Goal: Use online tool/utility: Utilize a website feature to perform a specific function

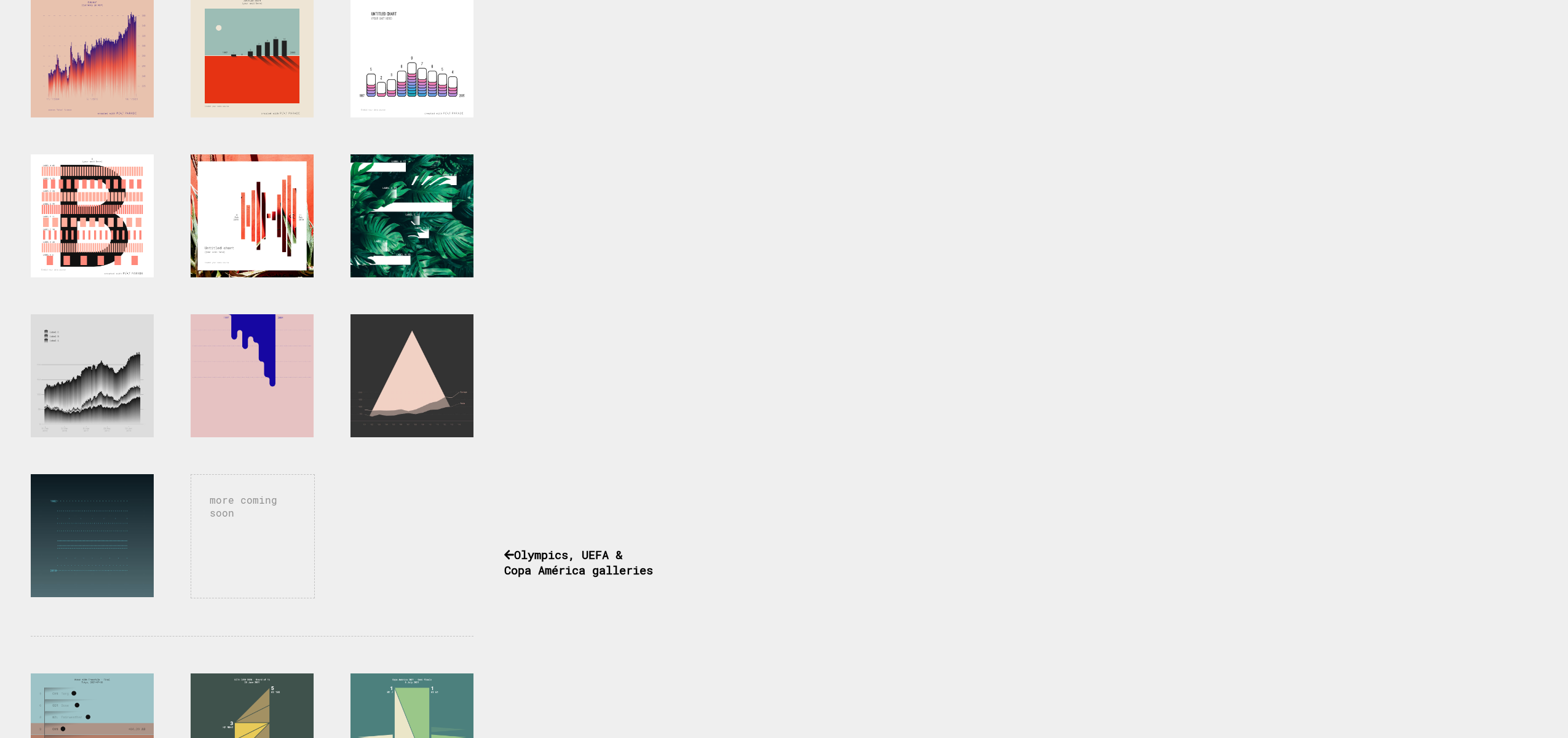
scroll to position [811, 0]
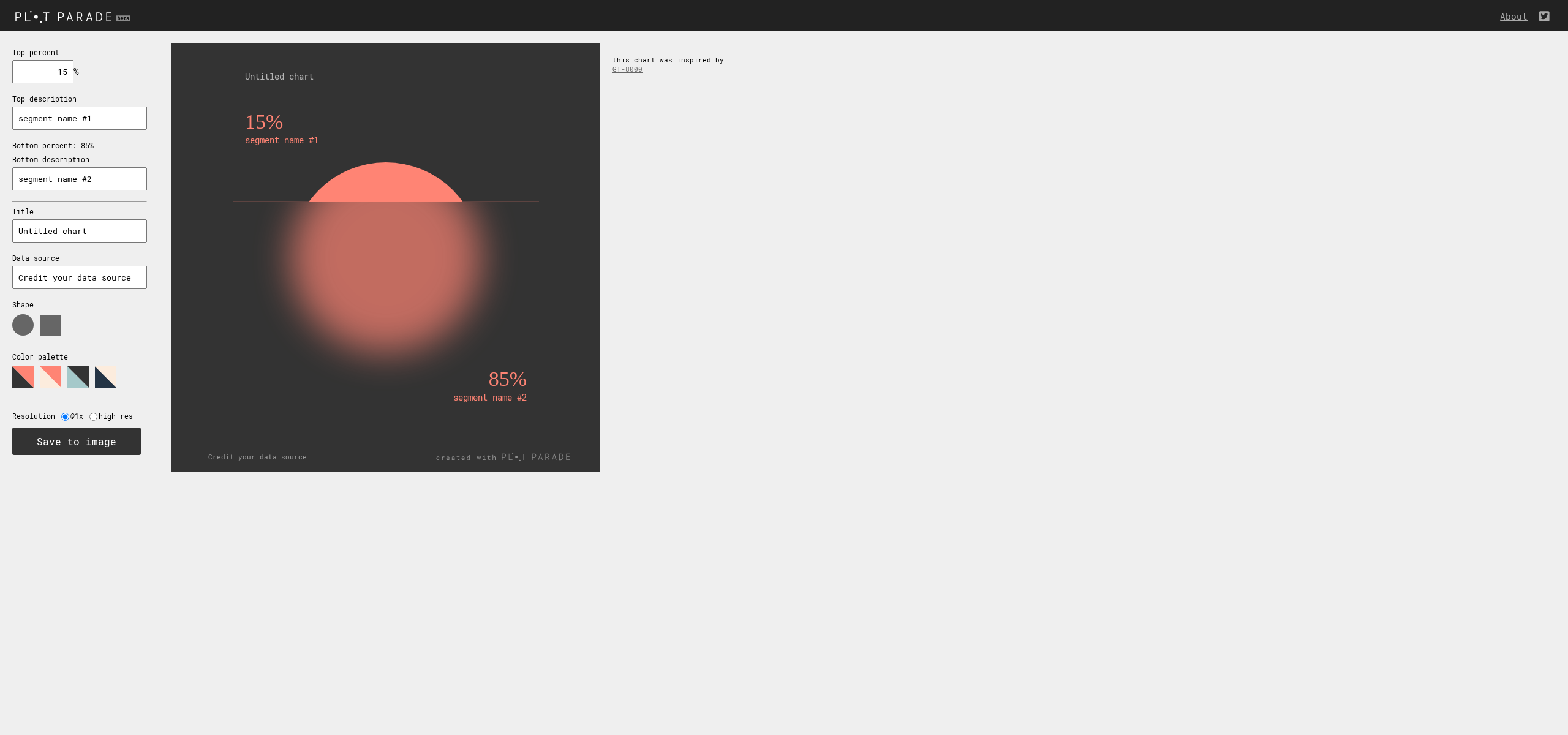
click at [76, 122] on input "segment name #1" at bounding box center [79, 118] width 134 height 23
click at [104, 378] on polygon at bounding box center [105, 377] width 21 height 21
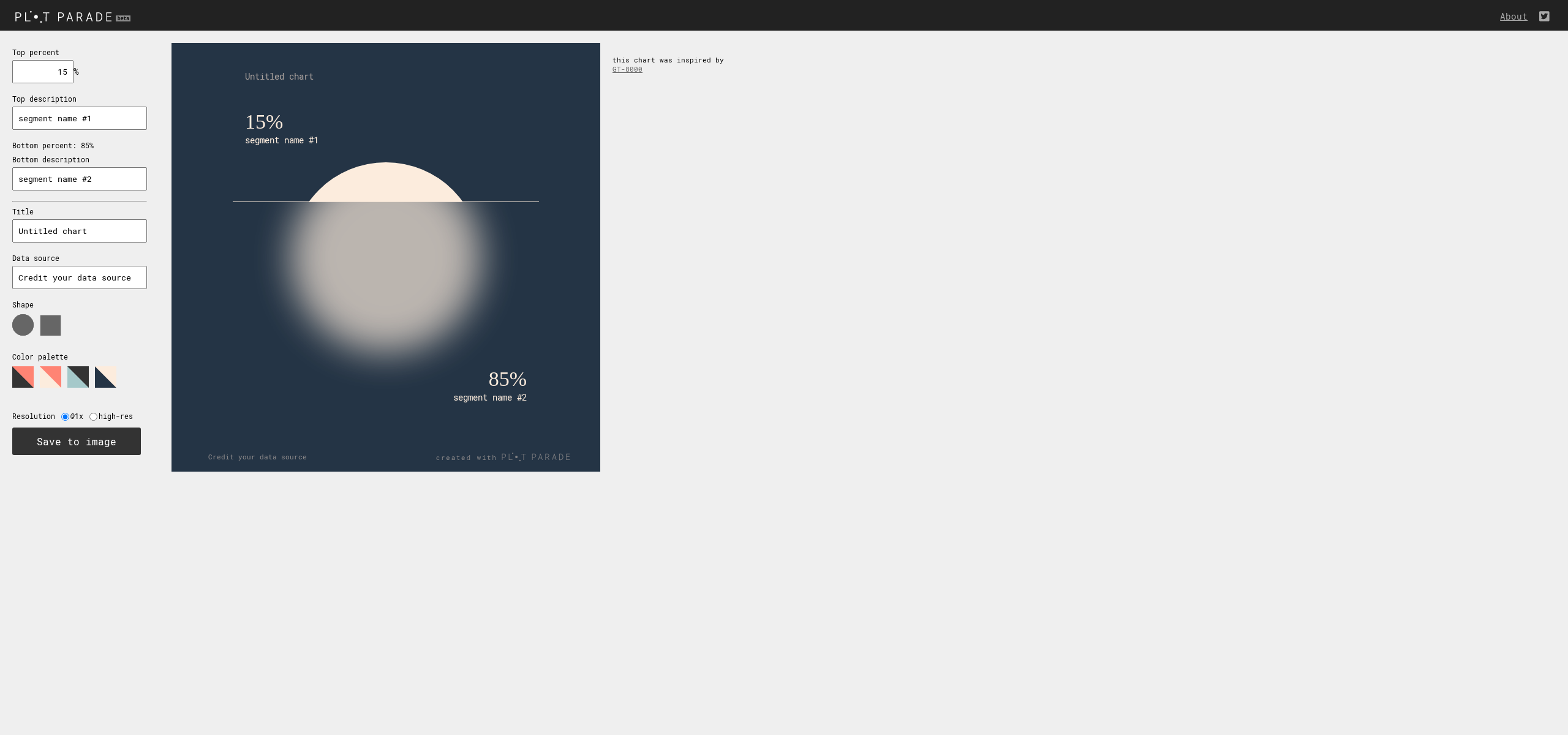
click at [77, 376] on polygon at bounding box center [78, 377] width 21 height 21
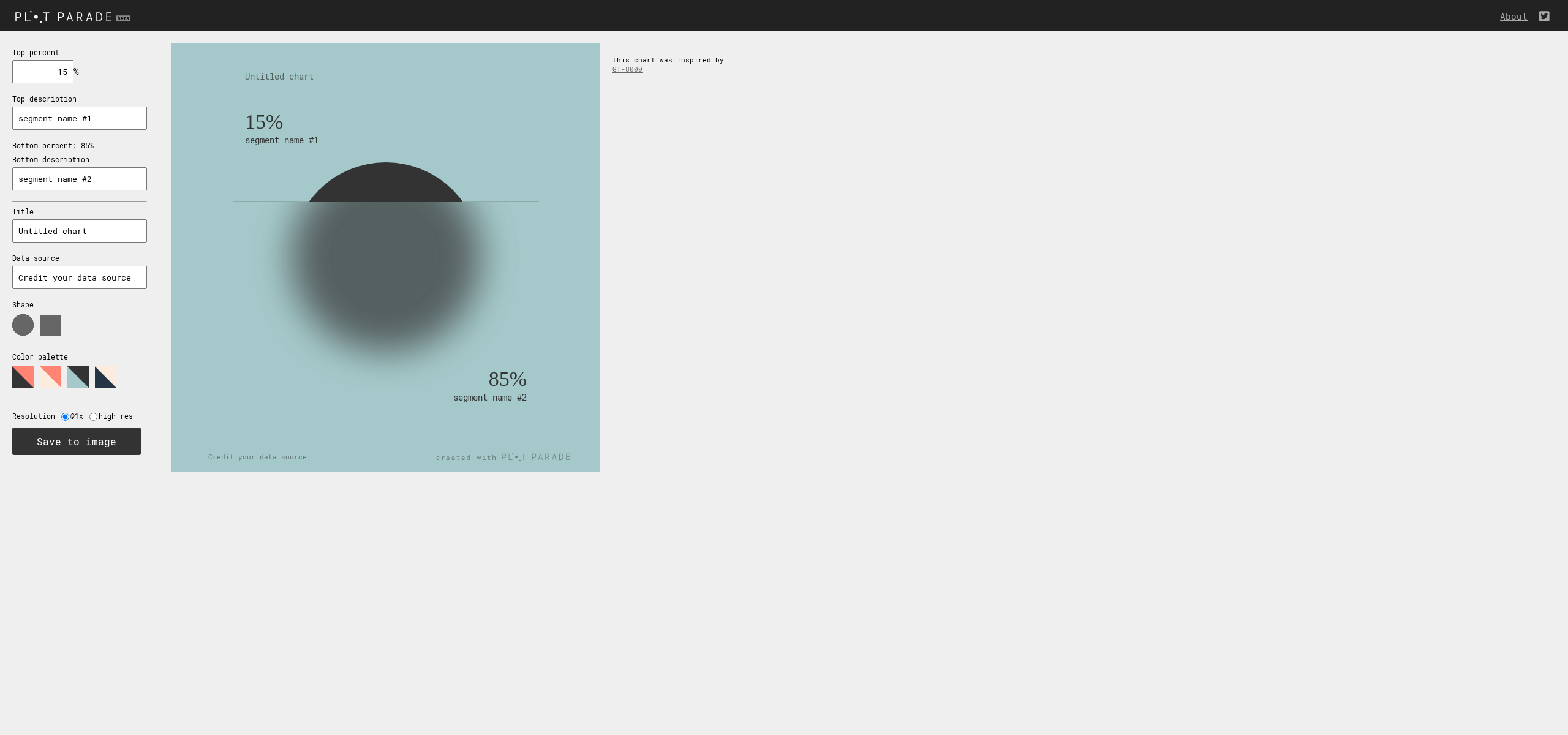
click at [28, 377] on polygon at bounding box center [22, 377] width 21 height 21
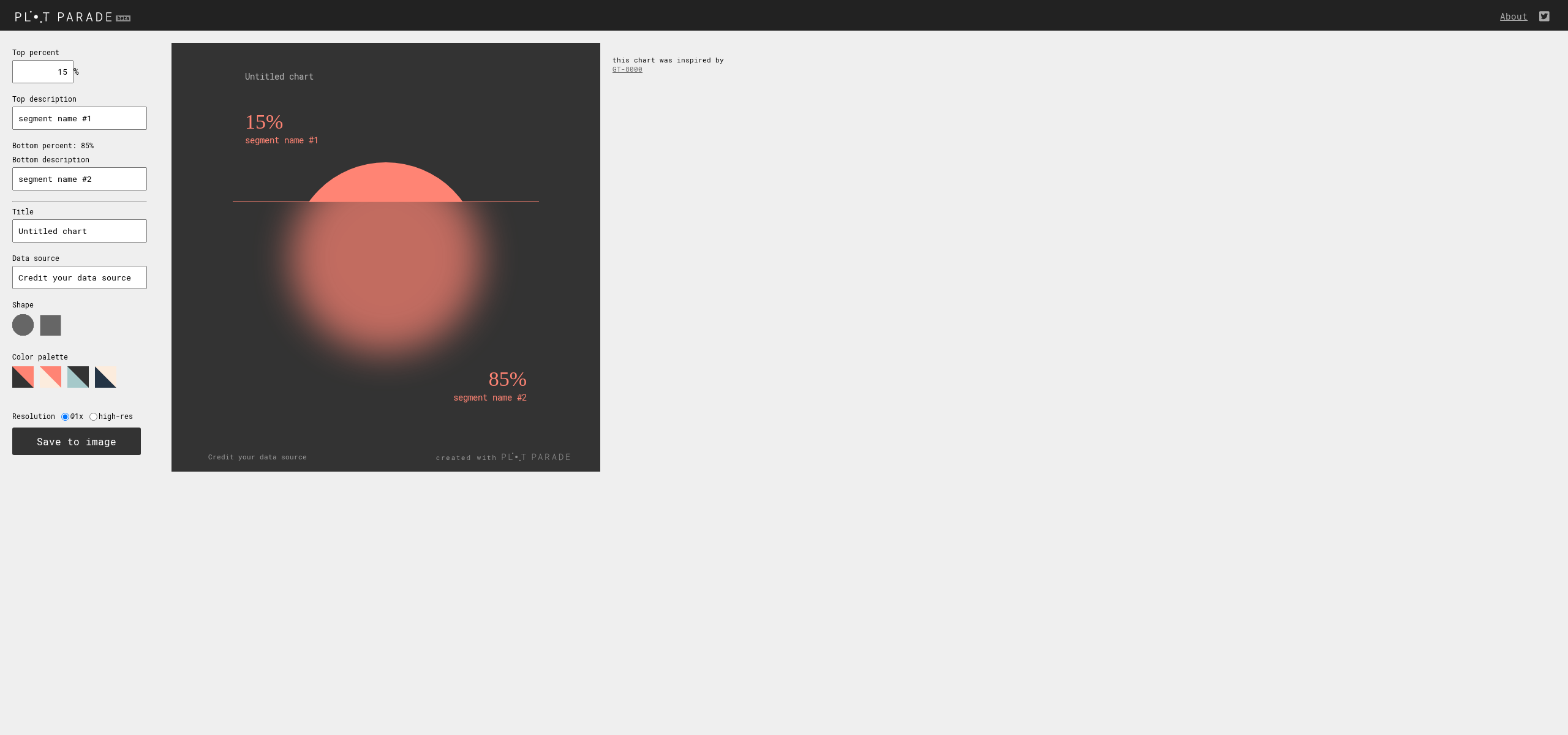
click at [28, 378] on polygon at bounding box center [22, 377] width 21 height 21
click at [55, 378] on polygon at bounding box center [50, 377] width 21 height 21
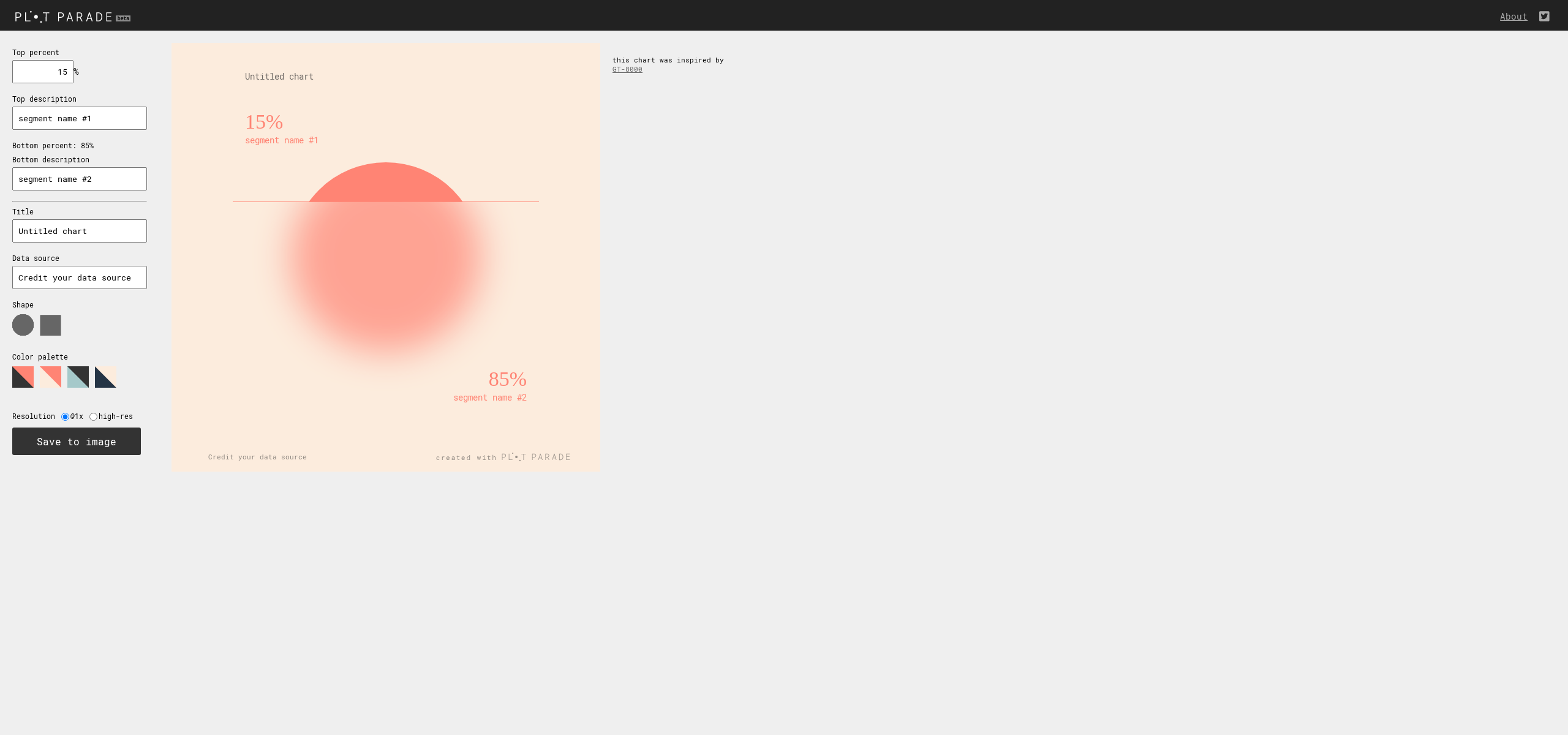
click at [15, 374] on polygon at bounding box center [22, 377] width 21 height 21
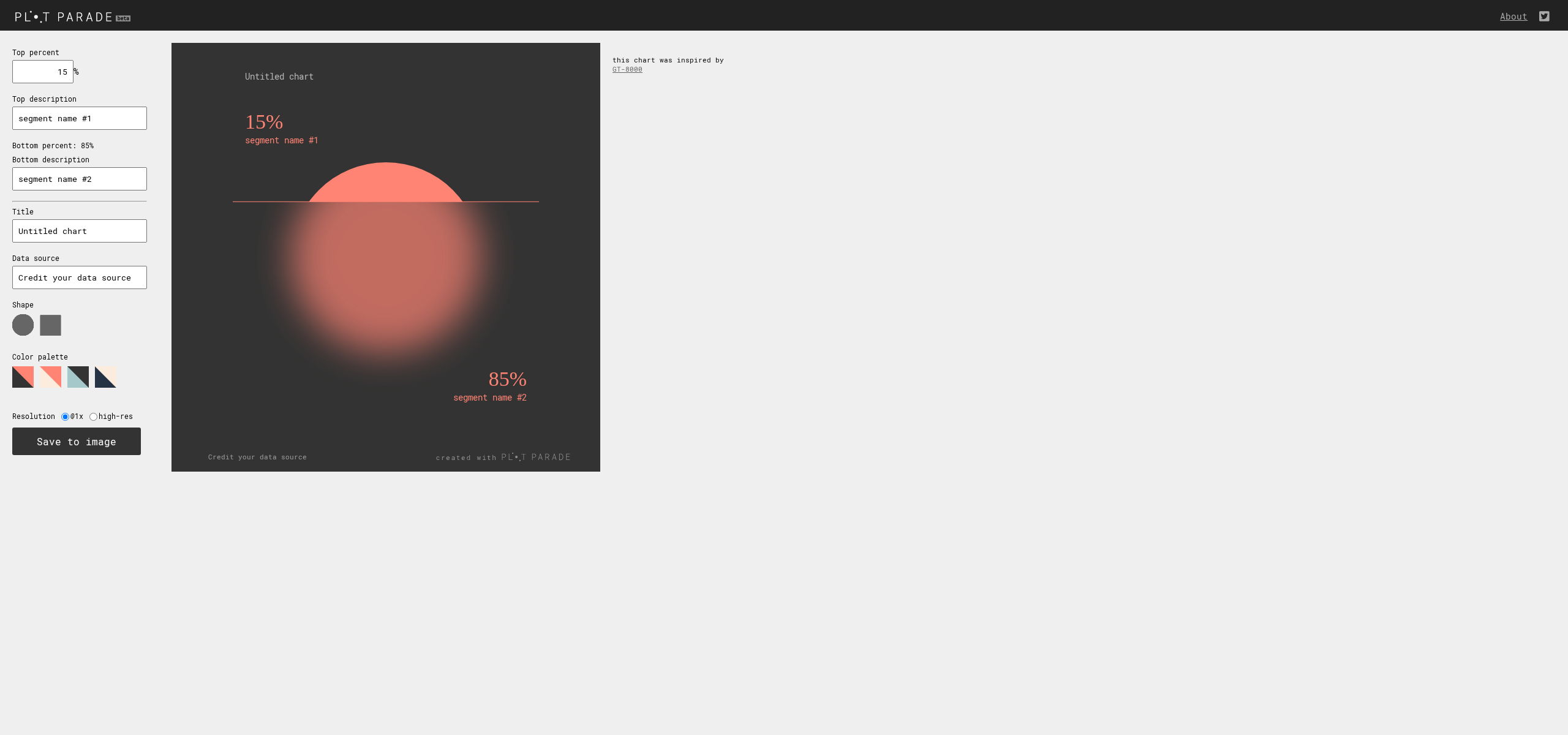
click at [92, 417] on input "radio" at bounding box center [93, 417] width 8 height 8
radio input "true"
click at [64, 417] on input "radio" at bounding box center [65, 417] width 8 height 8
radio input "true"
drag, startPoint x: 51, startPoint y: 76, endPoint x: 78, endPoint y: 75, distance: 27.0
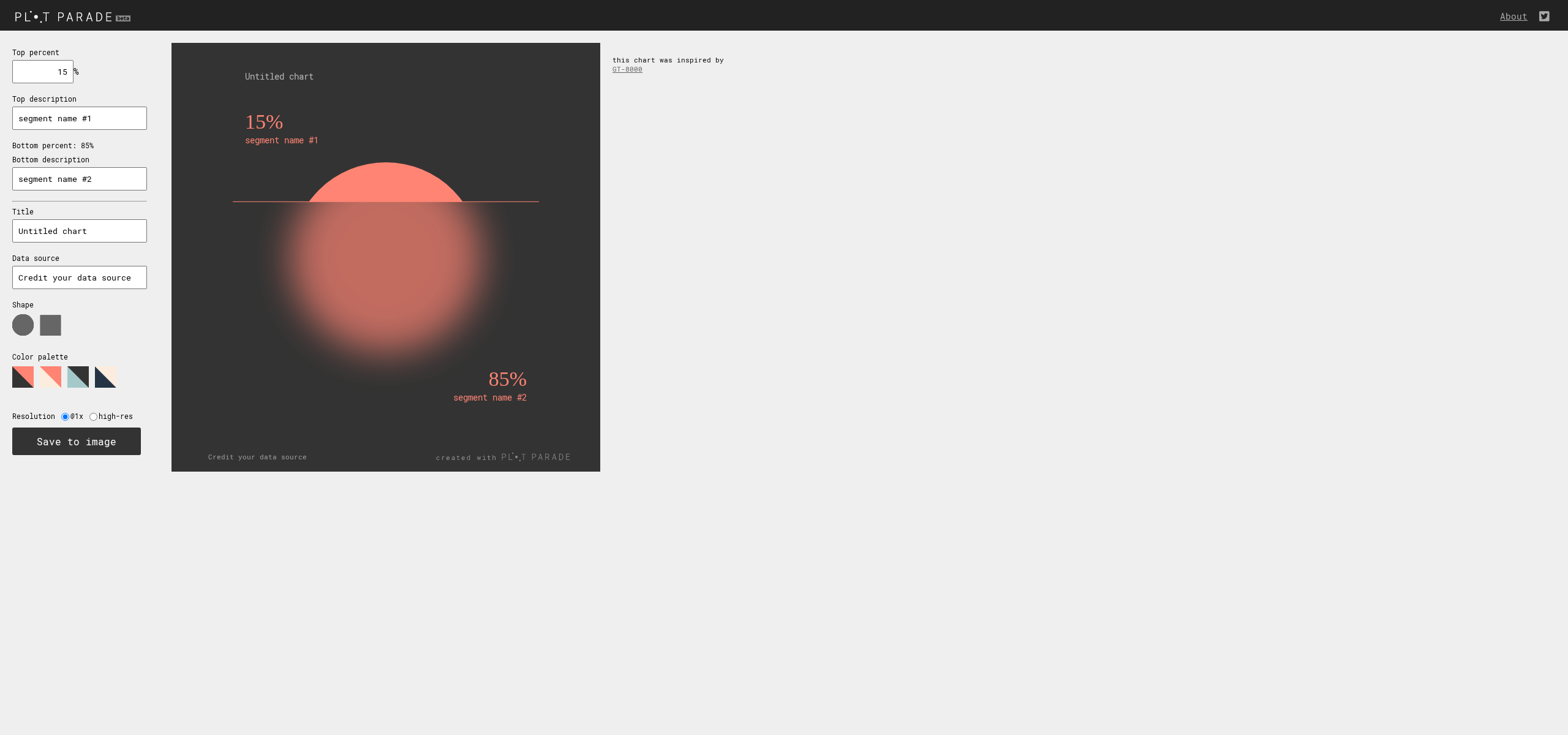
click at [78, 75] on div "Top percent 15 % needs to be between 0% and 100% Top description segment name #…" at bounding box center [80, 250] width 159 height 440
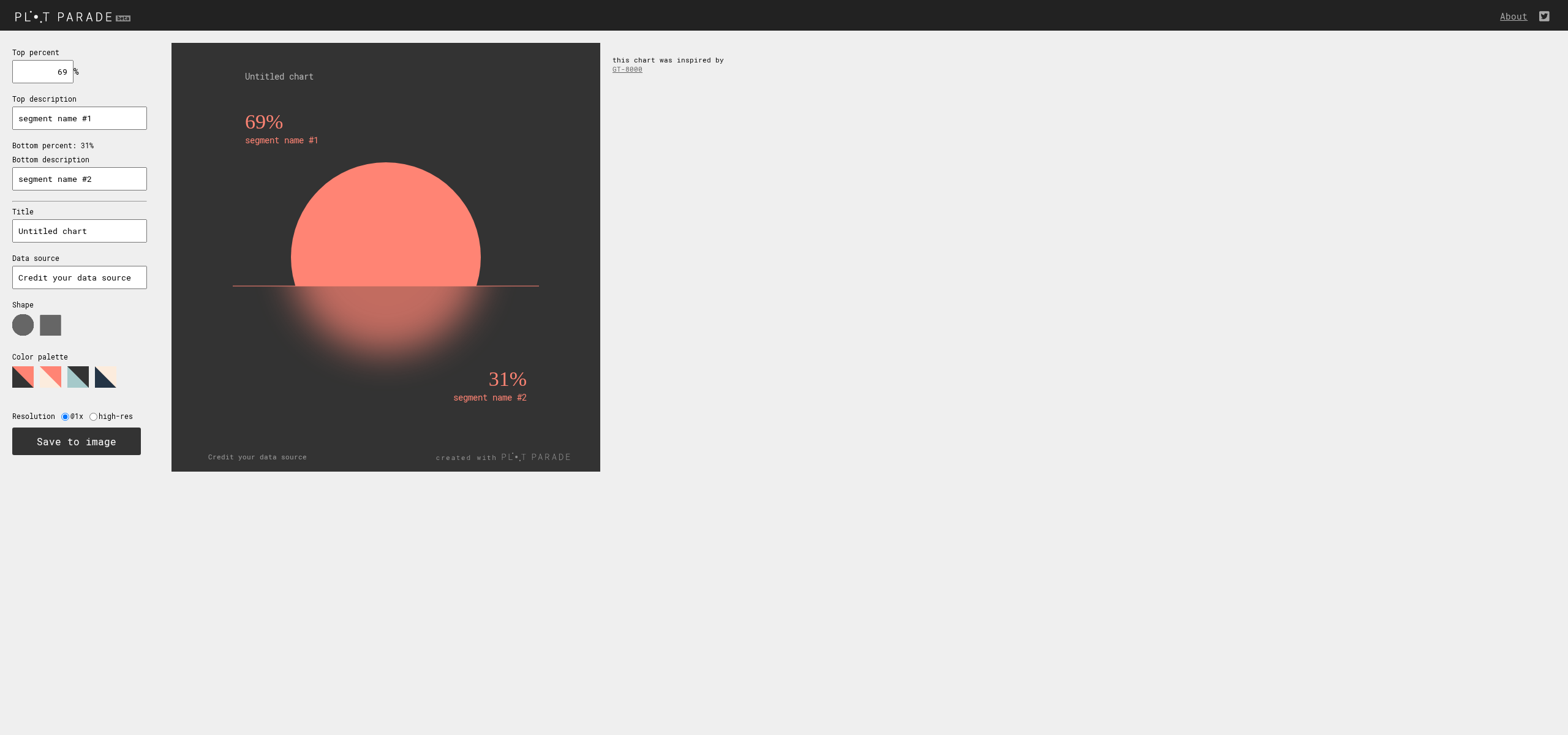
type input "69"
